Goal: Answer question/provide support

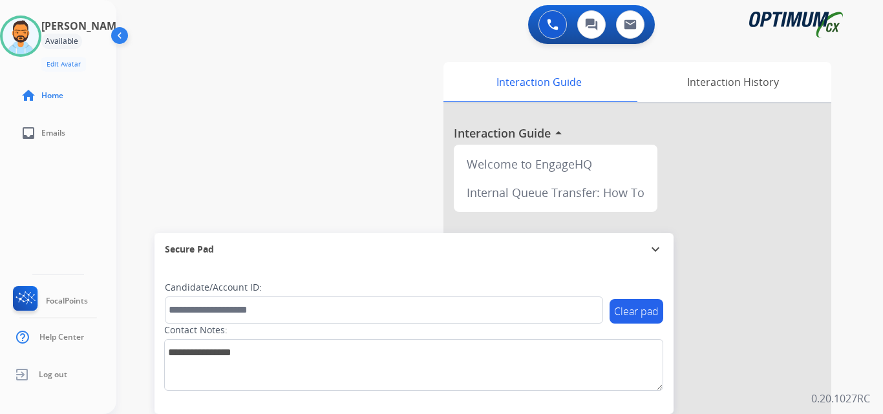
click at [169, 109] on div "swap_horiz Break voice bridge close_fullscreen Connect 3-Way Call merge_type Se…" at bounding box center [483, 316] width 735 height 539
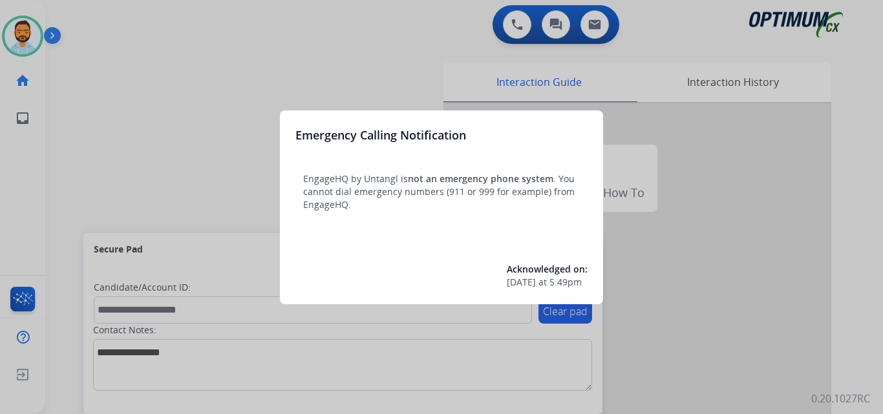
click at [162, 74] on div at bounding box center [441, 207] width 883 height 414
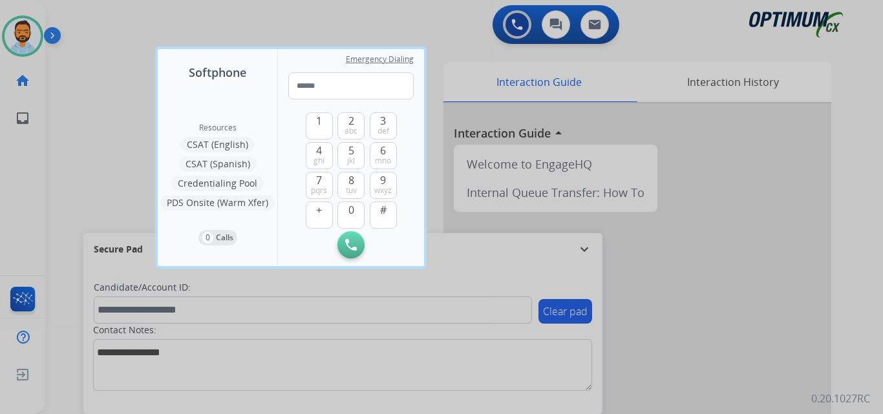
click at [157, 108] on div "Softphone Resources CSAT (English) CSAT (Spanish) Credentialing Pool PDS Onsite…" at bounding box center [290, 158] width 271 height 222
click at [109, 96] on div at bounding box center [441, 207] width 883 height 414
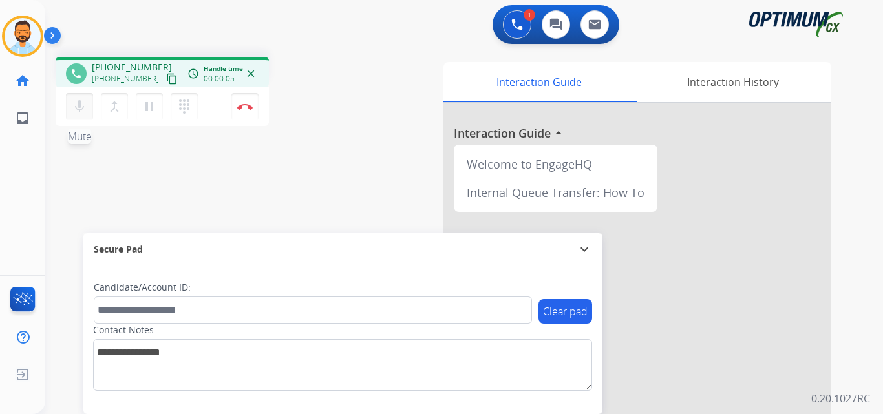
click at [68, 109] on button "mic Mute" at bounding box center [79, 106] width 27 height 27
click at [73, 108] on mat-icon "mic_off" at bounding box center [80, 107] width 16 height 16
click at [166, 74] on mat-icon "content_copy" at bounding box center [172, 79] width 12 height 12
click at [242, 100] on button "Disconnect" at bounding box center [244, 106] width 27 height 27
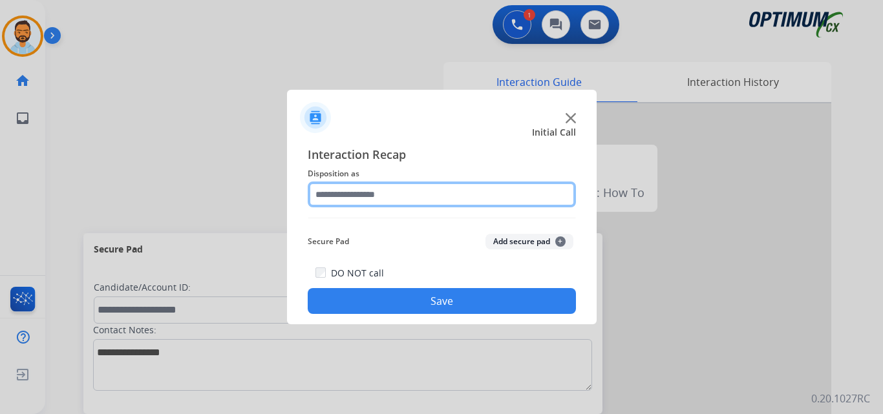
click at [416, 198] on input "text" at bounding box center [442, 195] width 268 height 26
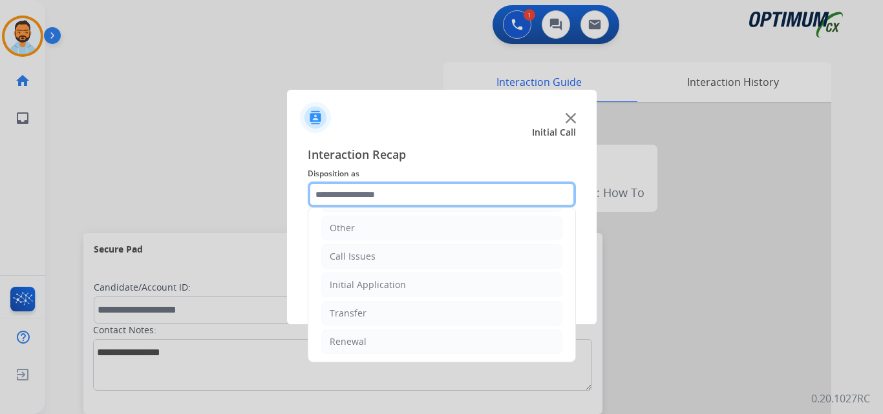
scroll to position [88, 0]
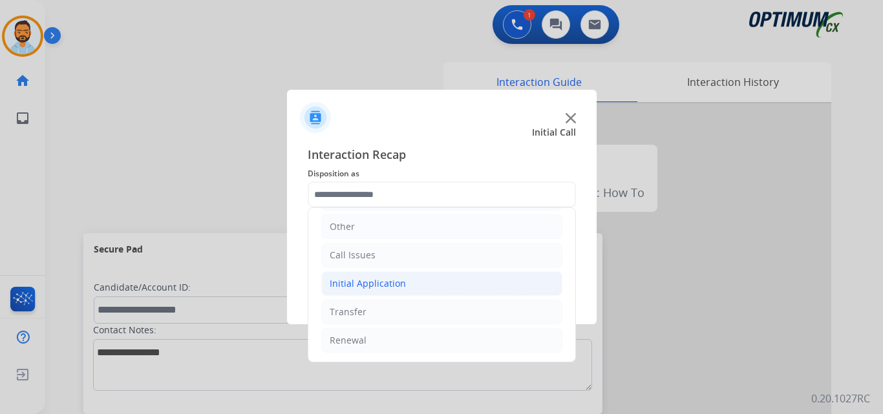
click at [393, 278] on div "Initial Application" at bounding box center [368, 283] width 76 height 13
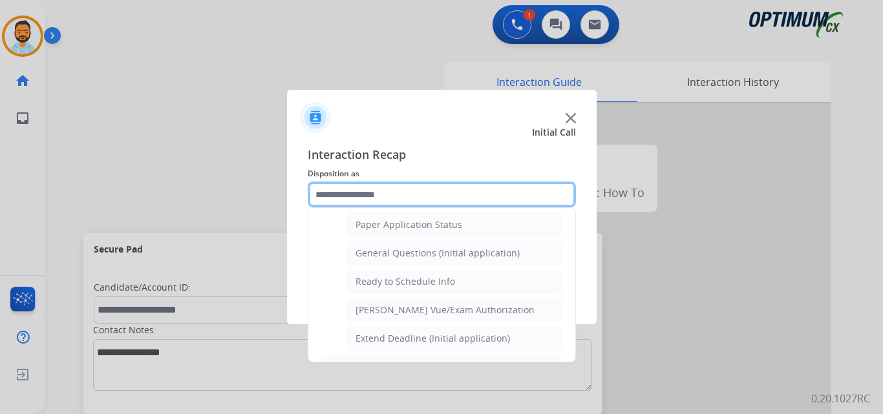
scroll to position [724, 0]
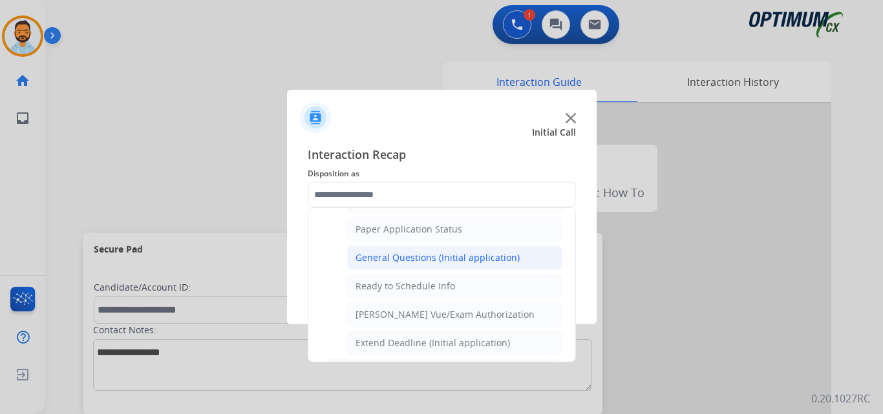
click at [419, 256] on div "General Questions (Initial application)" at bounding box center [437, 257] width 164 height 13
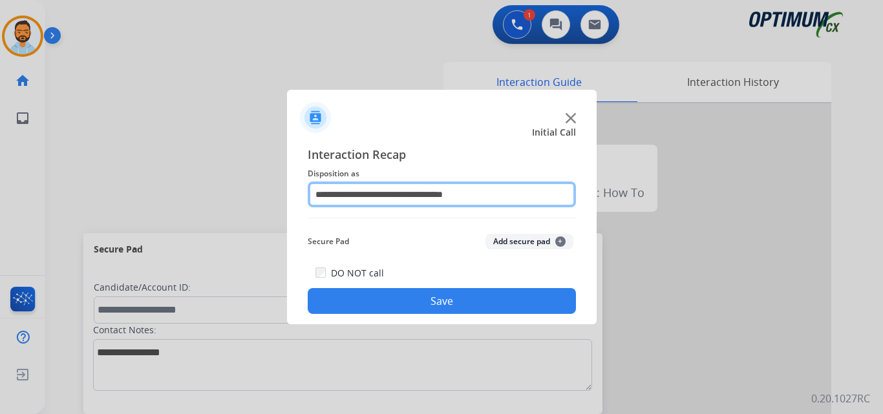
click at [405, 190] on input "**********" at bounding box center [442, 195] width 268 height 26
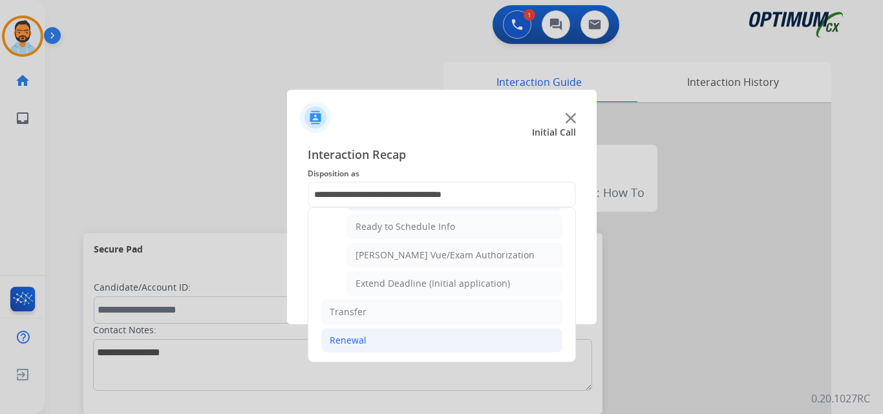
click at [390, 344] on li "Renewal" at bounding box center [441, 340] width 241 height 25
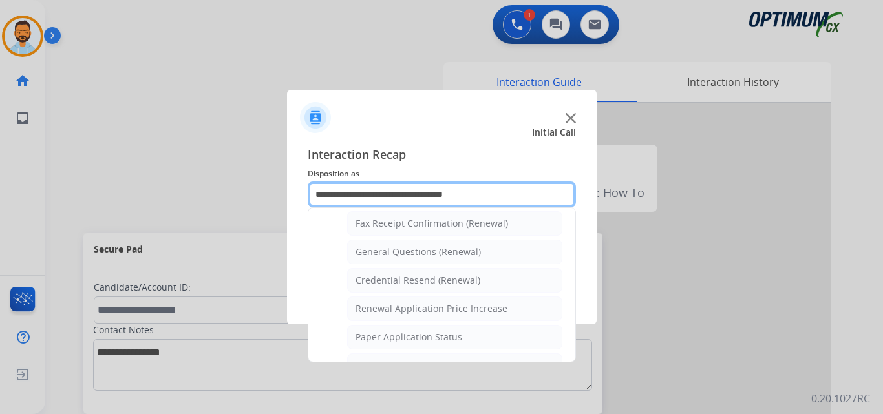
scroll to position [356, 0]
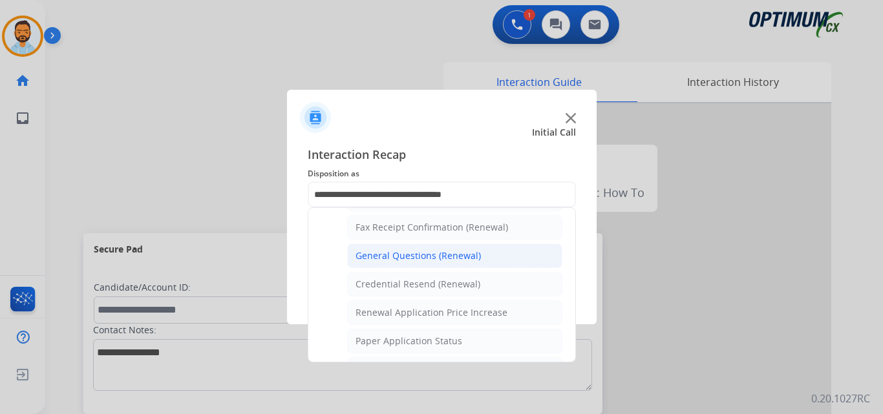
click at [410, 251] on div "General Questions (Renewal)" at bounding box center [417, 255] width 125 height 13
type input "**********"
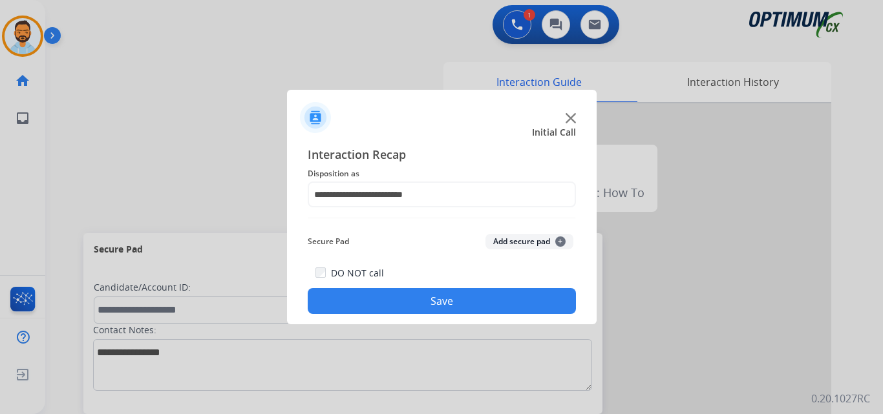
click at [446, 300] on button "Save" at bounding box center [442, 301] width 268 height 26
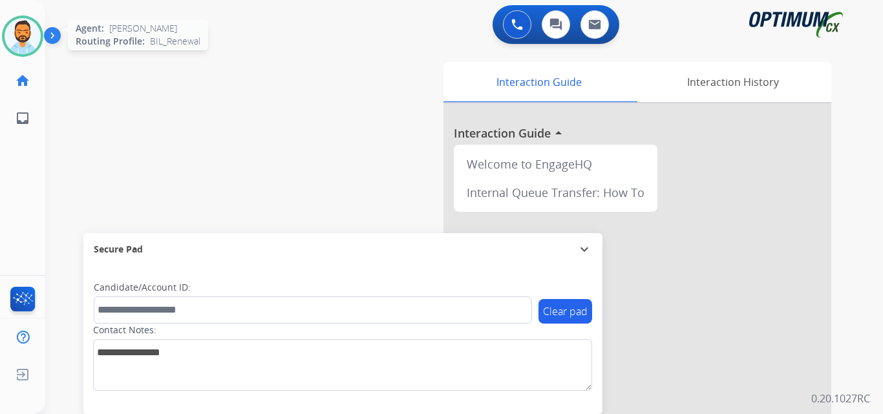
click at [21, 37] on img at bounding box center [23, 36] width 36 height 36
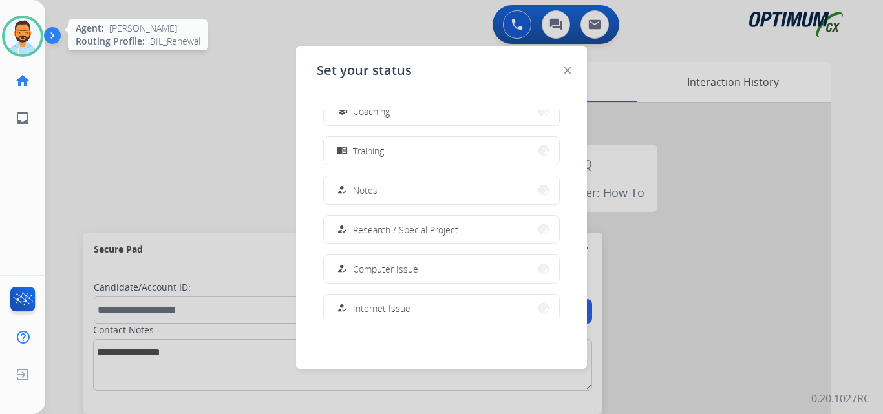
scroll to position [322, 0]
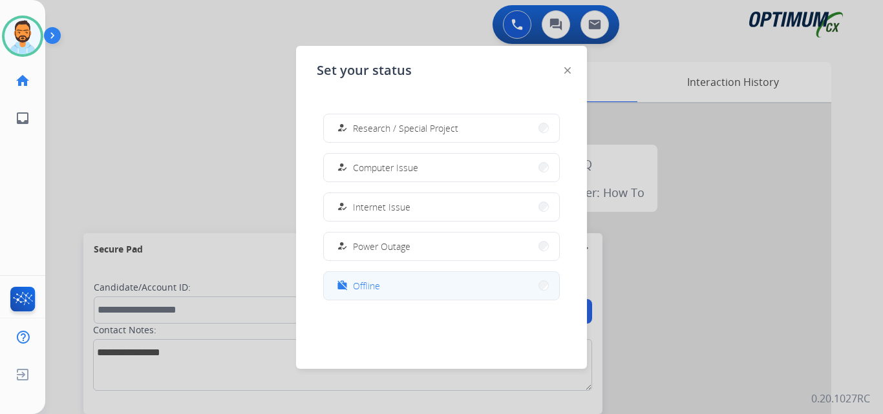
click at [361, 292] on span "Offline" at bounding box center [366, 286] width 27 height 14
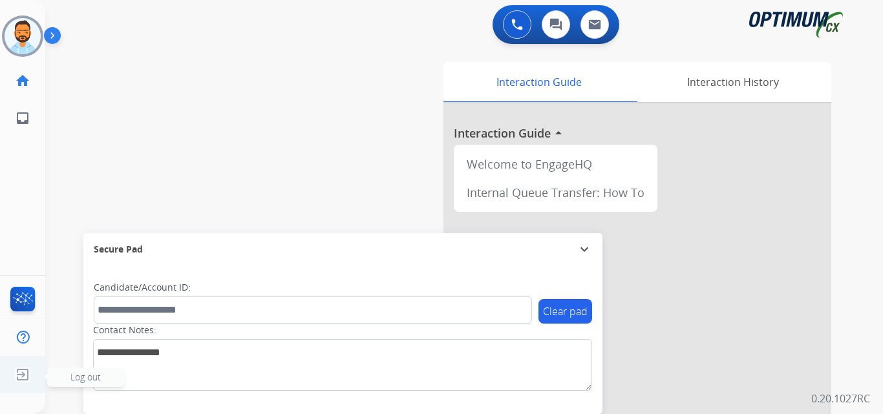
click at [26, 377] on img at bounding box center [22, 375] width 23 height 25
